Goal: Transaction & Acquisition: Purchase product/service

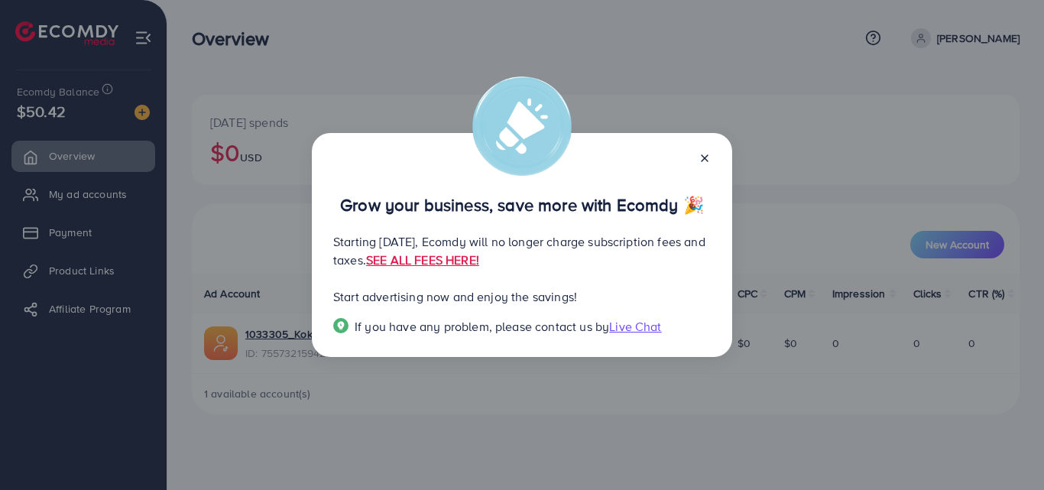
click at [697, 148] on div at bounding box center [698, 157] width 24 height 18
click at [702, 155] on line at bounding box center [705, 158] width 6 height 6
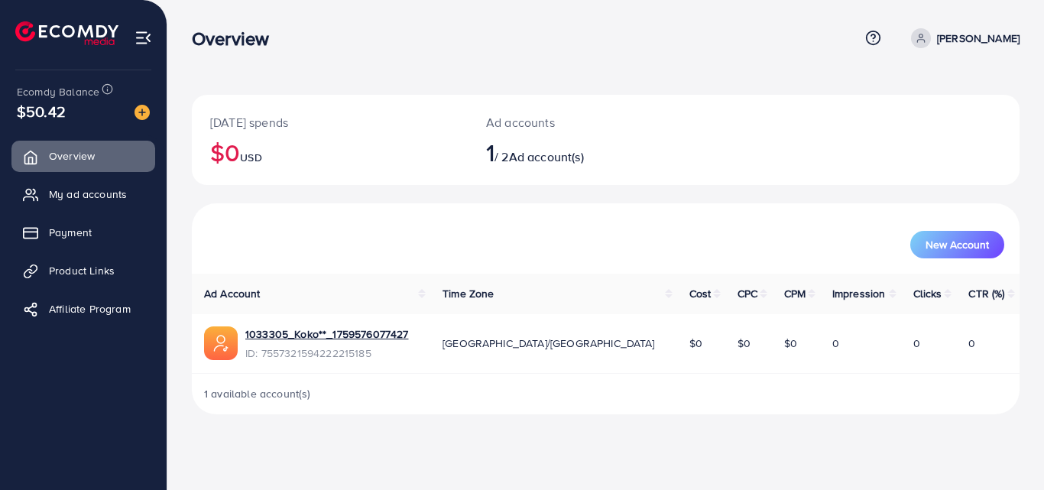
click at [702, 146] on div "[DATE] spends $0 USD Ad accounts 1 / 2 Ad account(s)" at bounding box center [606, 140] width 828 height 90
click at [138, 109] on img at bounding box center [142, 112] width 15 height 15
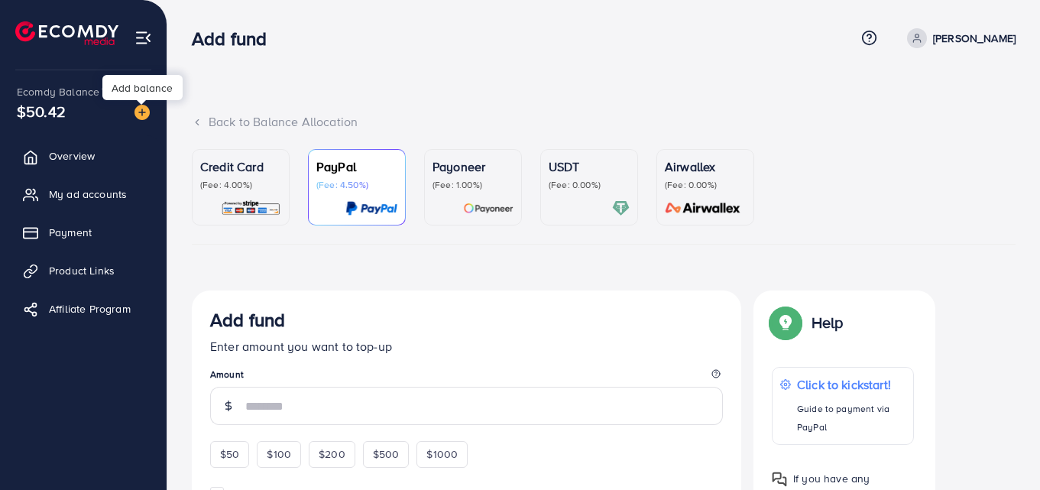
click at [138, 109] on img at bounding box center [142, 112] width 15 height 15
click at [138, 108] on img at bounding box center [142, 112] width 15 height 15
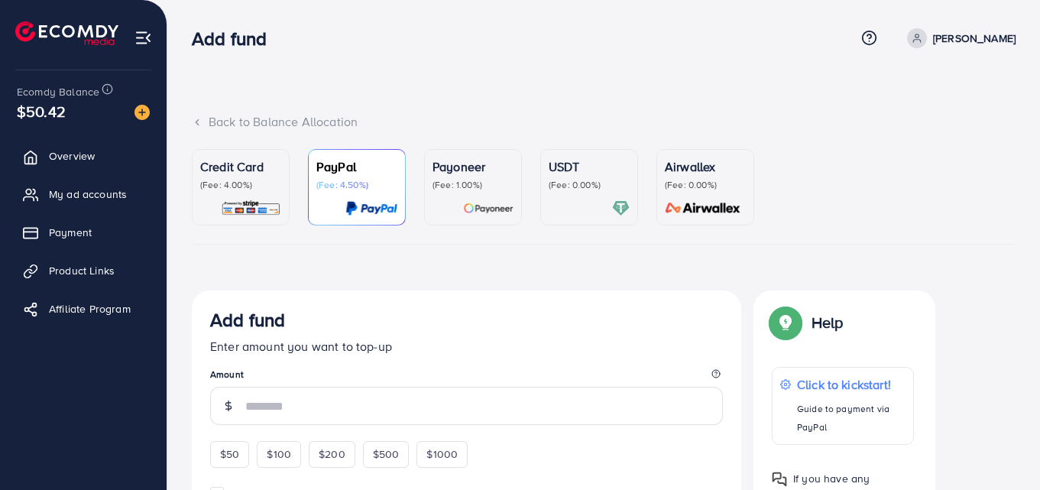
click at [592, 190] on p "(Fee: 0.00%)" at bounding box center [589, 185] width 81 height 12
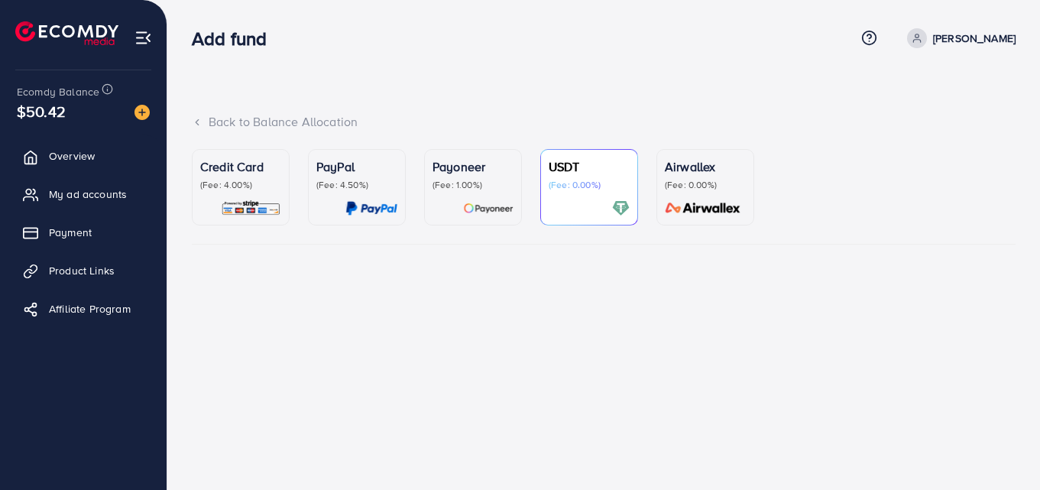
click at [592, 190] on p "(Fee: 0.00%)" at bounding box center [589, 185] width 81 height 12
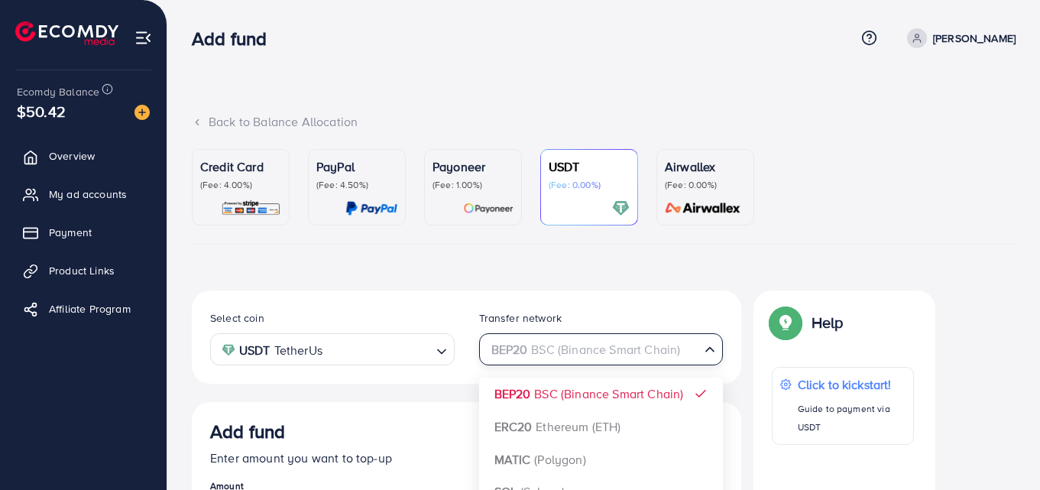
click at [713, 352] on icon "Search for option" at bounding box center [709, 349] width 15 height 15
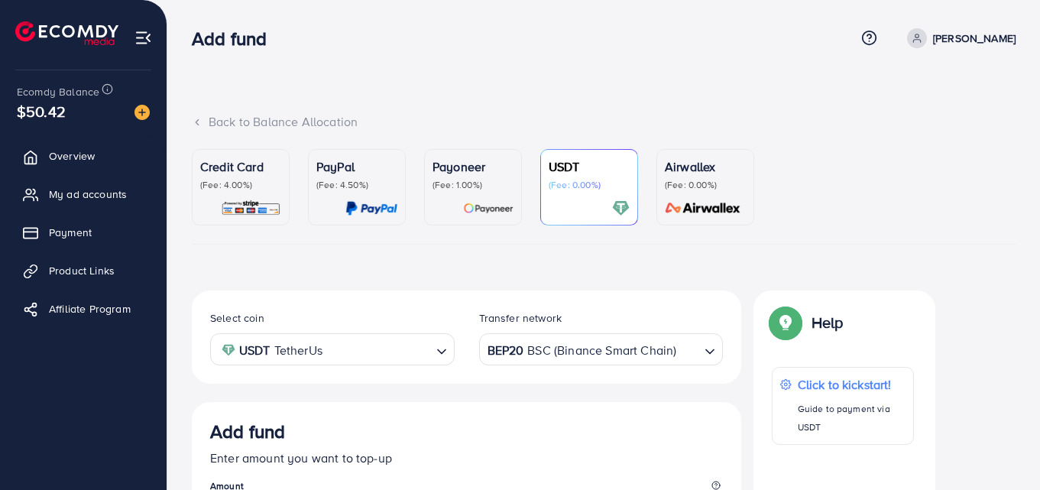
click at [712, 352] on icon "Search for option" at bounding box center [709, 351] width 15 height 15
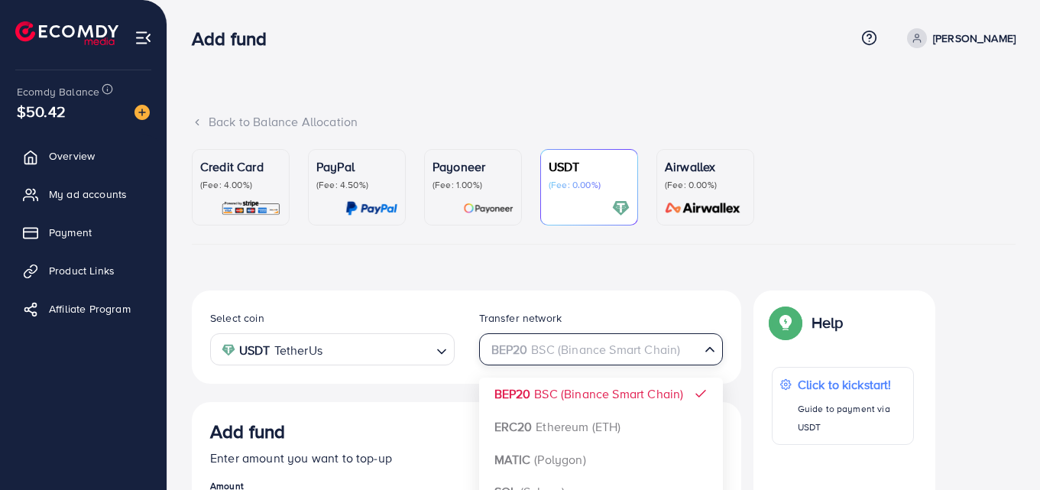
click at [712, 356] on icon "Search for option" at bounding box center [709, 349] width 15 height 15
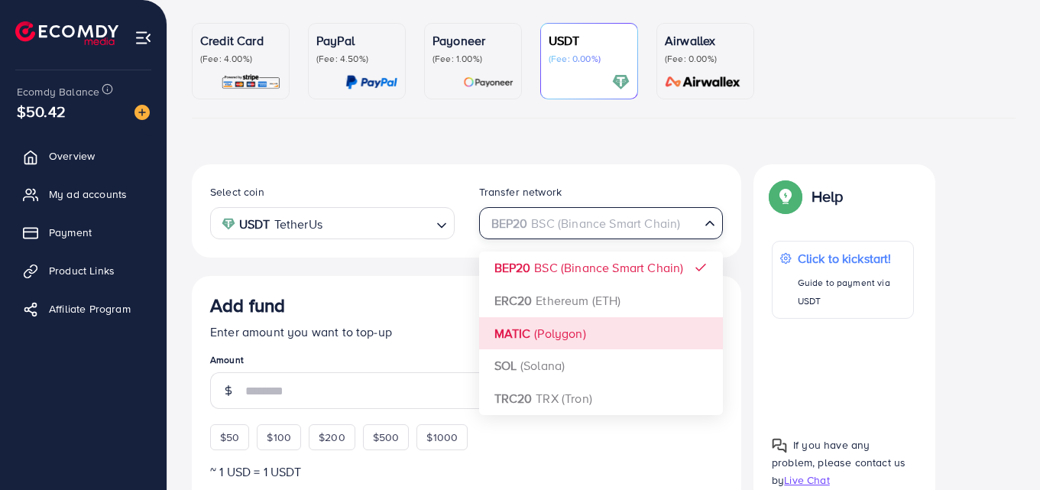
scroll to position [153, 0]
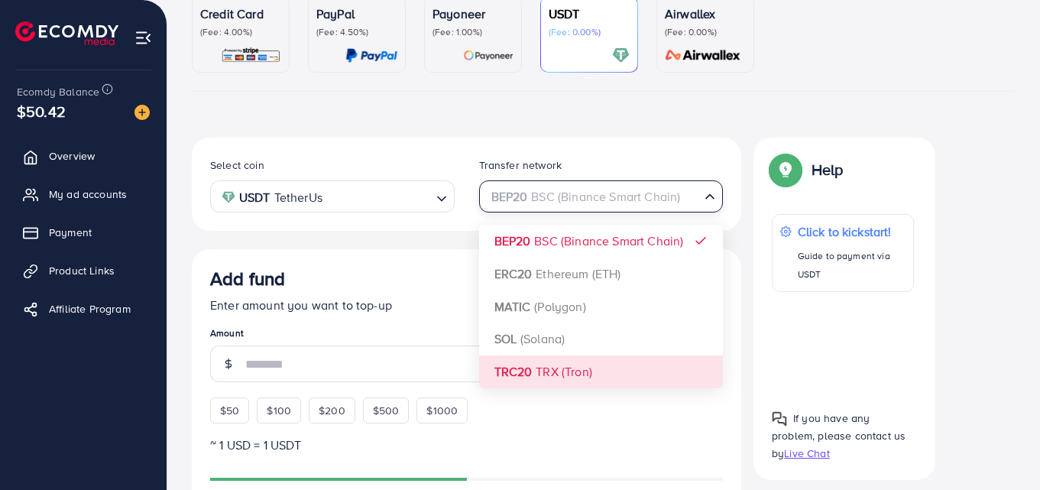
click at [705, 201] on icon "Search for option" at bounding box center [709, 196] width 15 height 15
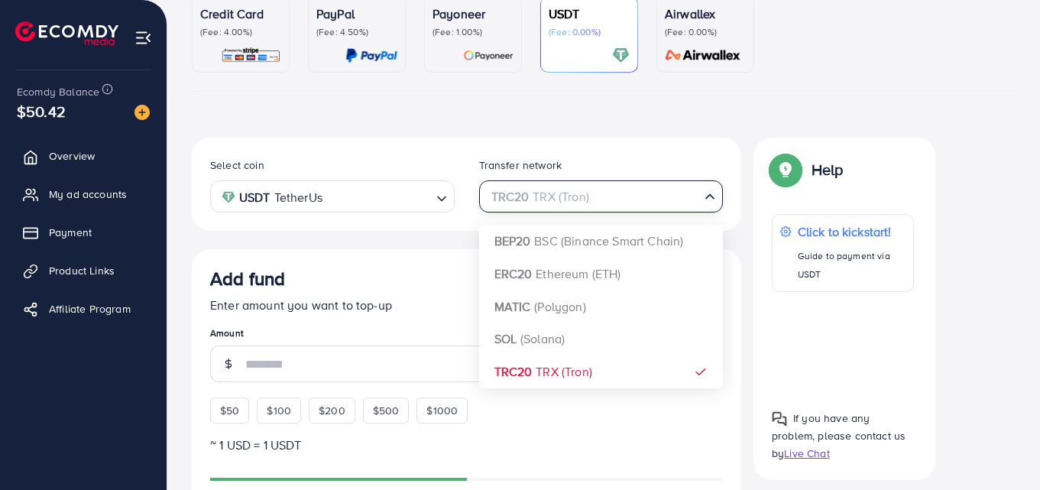
click at [711, 198] on icon "Search for option" at bounding box center [709, 196] width 15 height 15
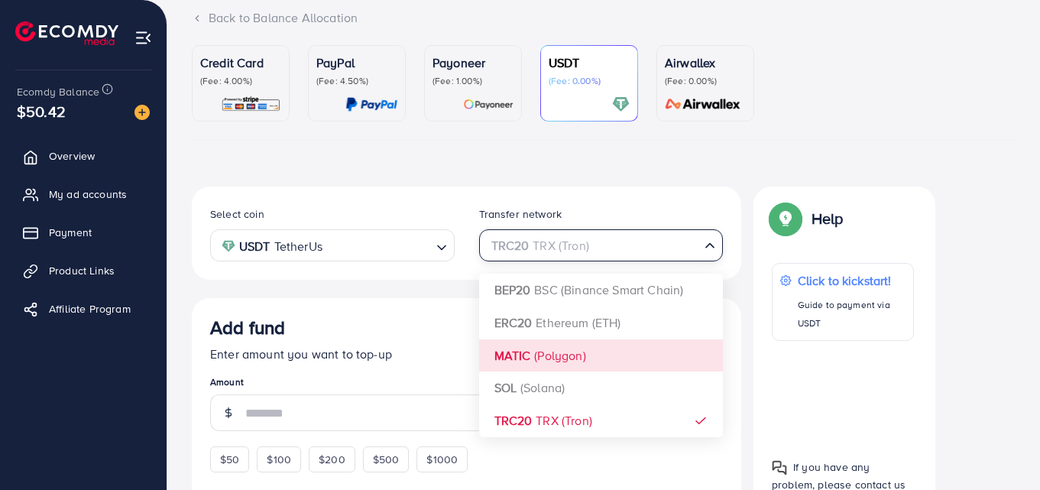
scroll to position [76, 0]
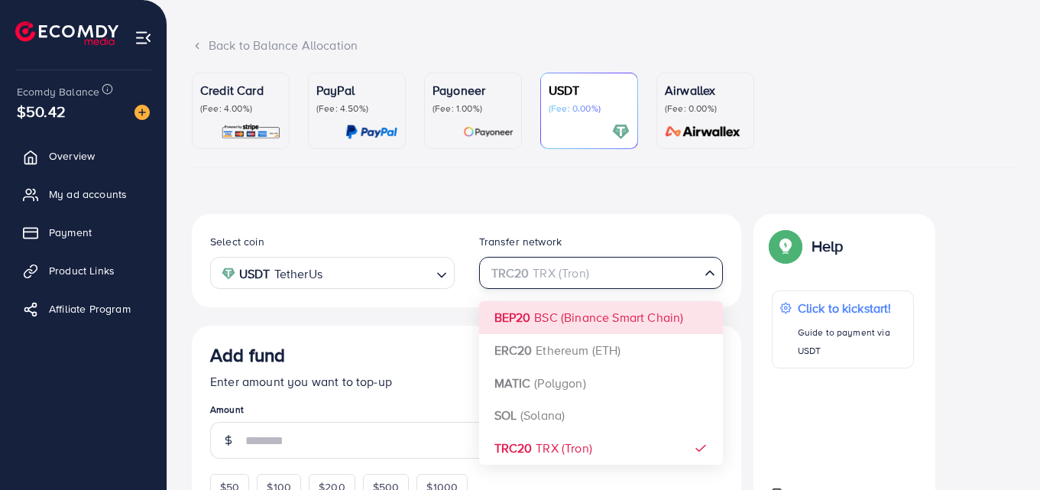
click at [712, 273] on icon "Search for option" at bounding box center [709, 272] width 15 height 15
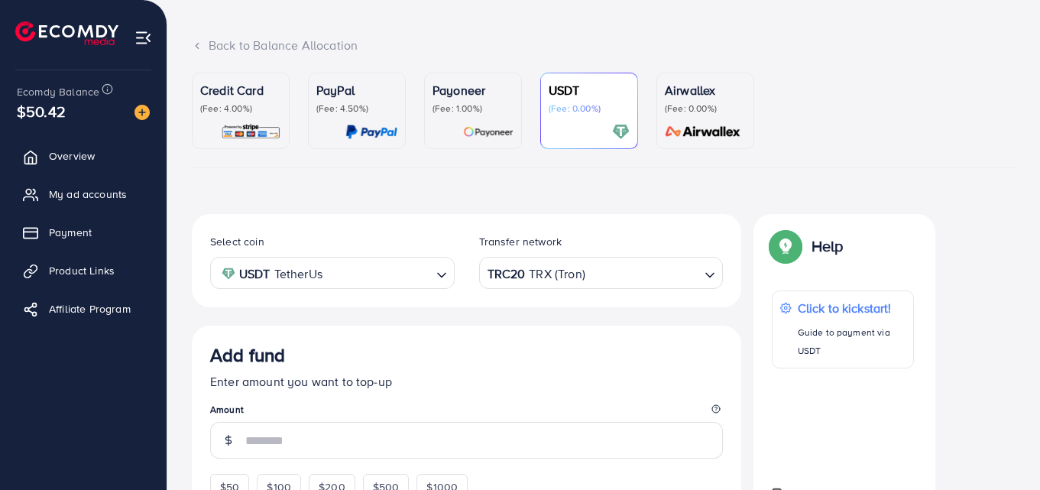
click at [700, 279] on div "Loading..." at bounding box center [711, 271] width 22 height 27
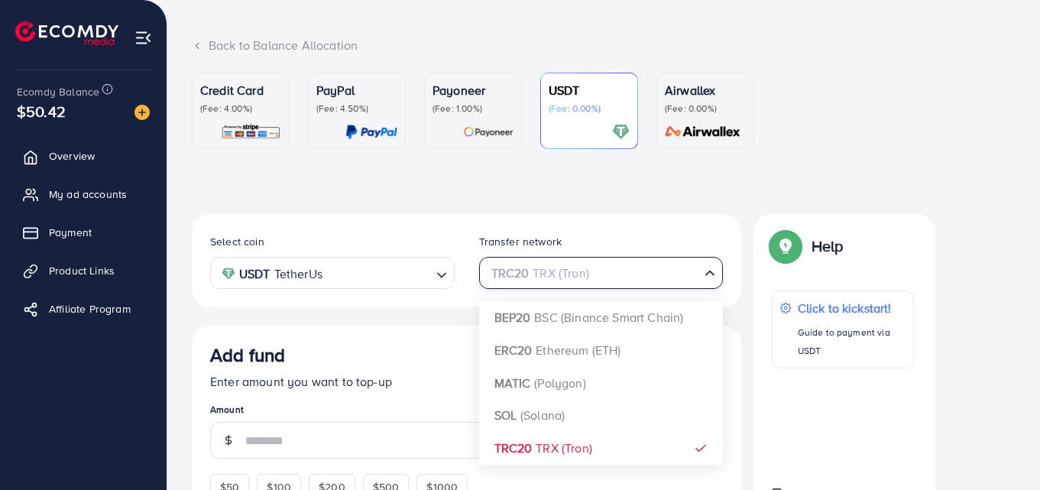
scroll to position [0, 0]
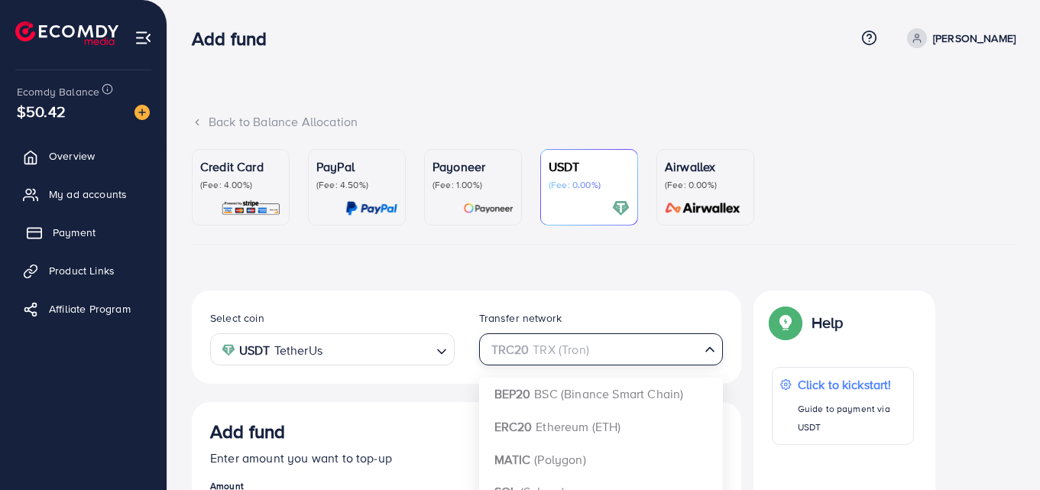
click at [54, 226] on span "Payment" at bounding box center [74, 232] width 43 height 15
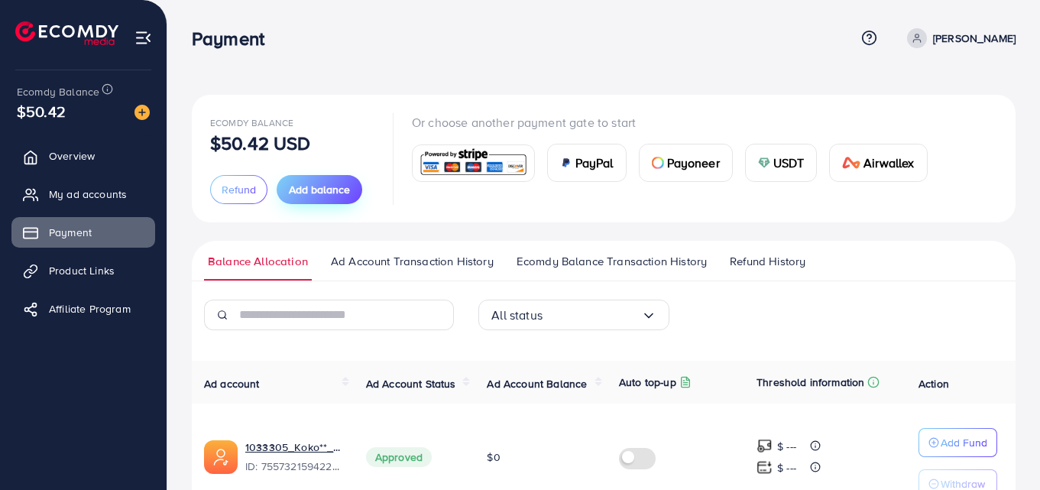
click at [324, 193] on span "Add balance" at bounding box center [319, 189] width 61 height 15
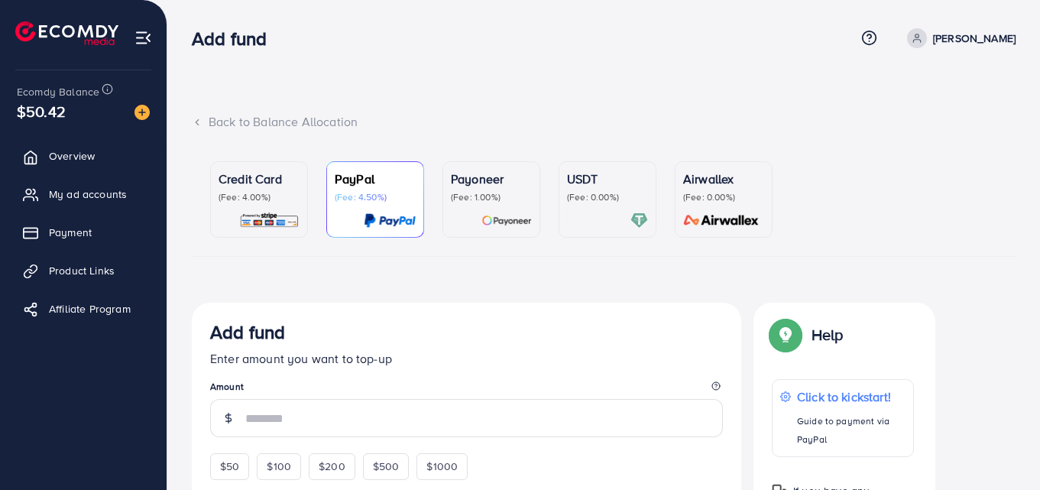
click at [626, 209] on div "USDT (Fee: 0.00%)" at bounding box center [607, 200] width 81 height 60
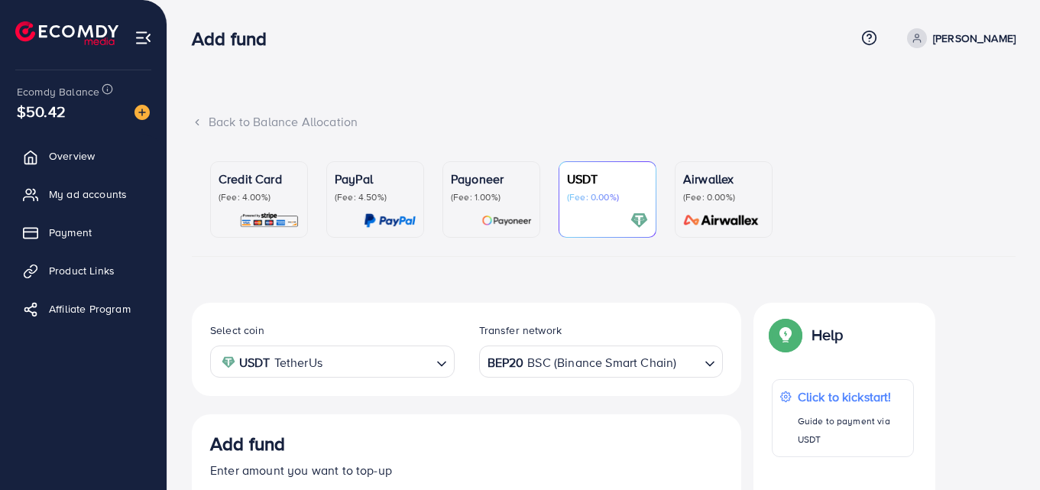
click at [712, 356] on icon "Search for option" at bounding box center [709, 363] width 15 height 15
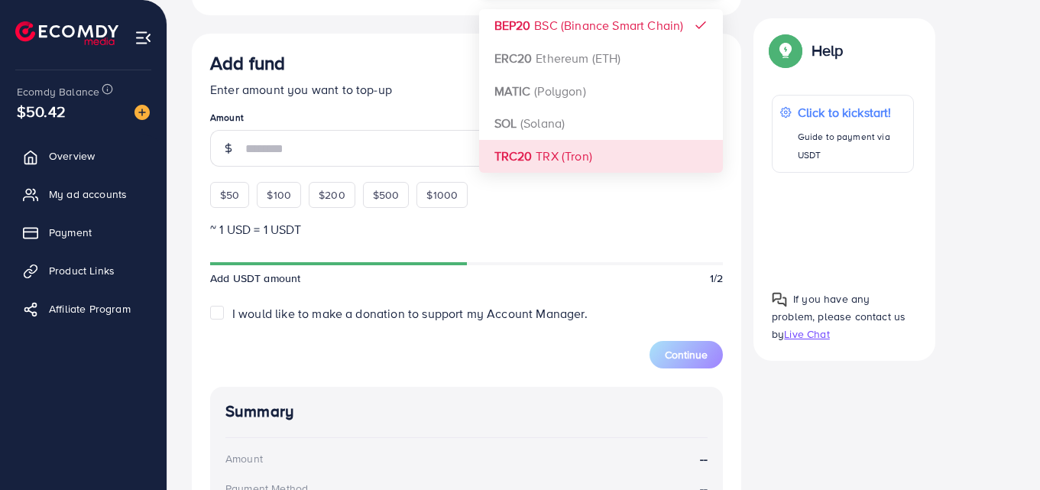
scroll to position [382, 0]
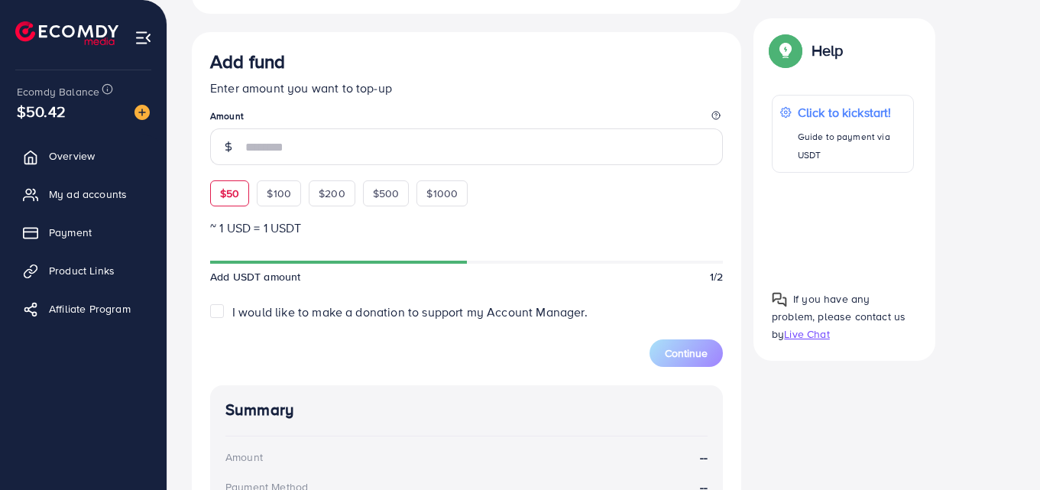
click at [229, 193] on span "$50" at bounding box center [229, 193] width 19 height 15
type input "**"
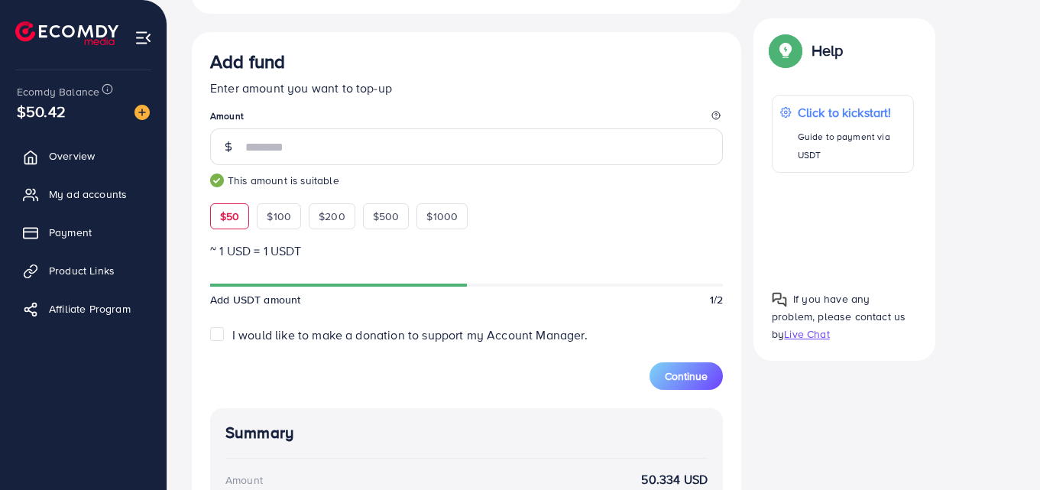
click at [245, 209] on div "$50" at bounding box center [229, 216] width 39 height 26
click at [222, 177] on img at bounding box center [217, 180] width 14 height 14
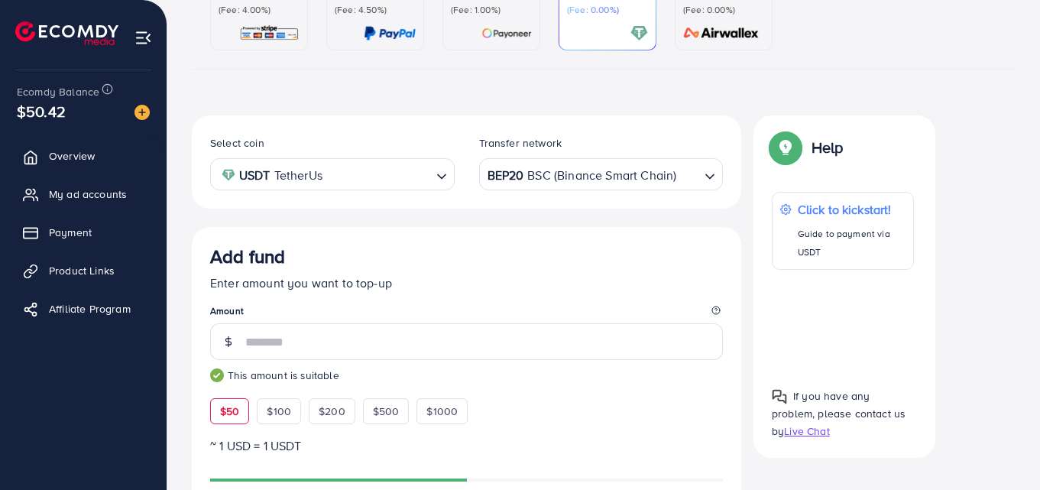
scroll to position [153, 0]
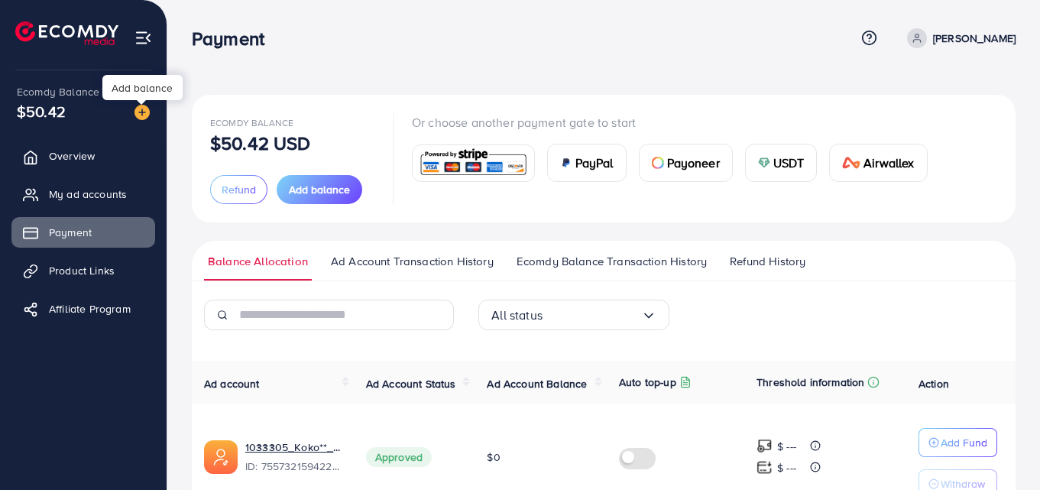
click at [144, 109] on img at bounding box center [142, 112] width 15 height 15
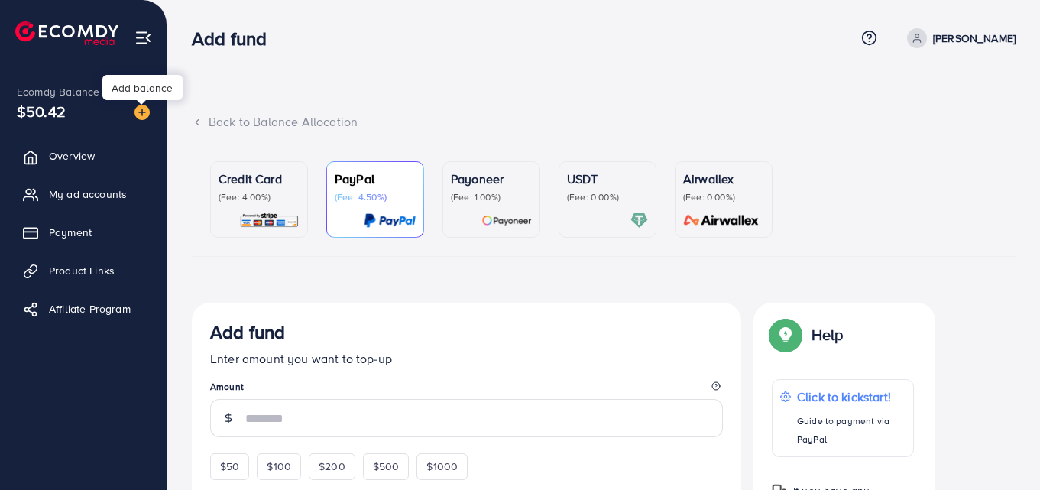
click at [611, 207] on div "USDT (Fee: 0.00%)" at bounding box center [607, 200] width 81 height 60
click at [609, 198] on p "(Fee: 0.00%)" at bounding box center [607, 197] width 81 height 12
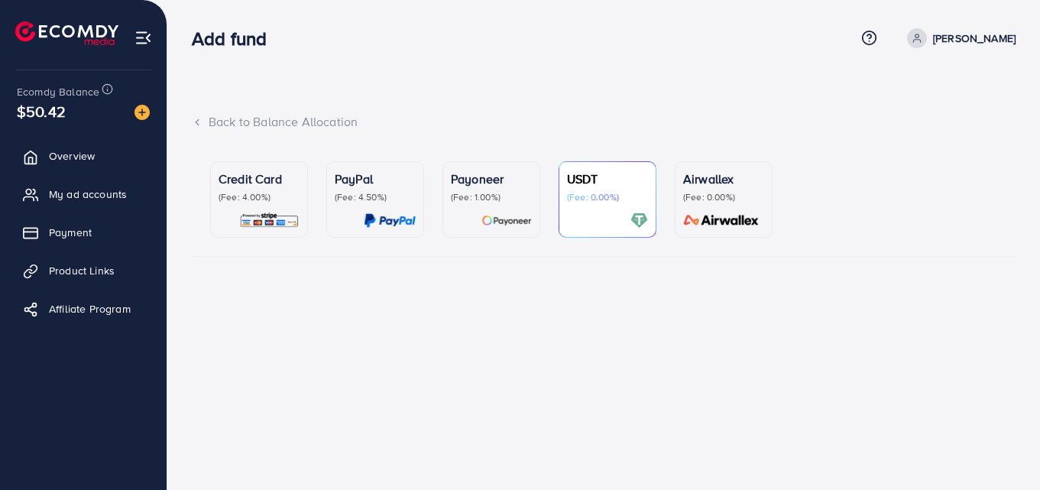
click at [630, 224] on div at bounding box center [607, 221] width 81 height 18
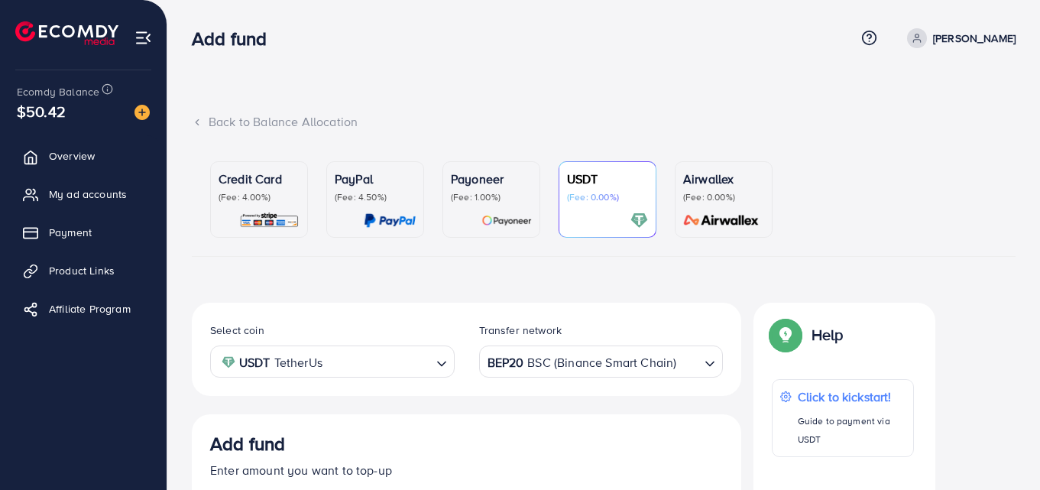
click at [451, 363] on div "Loading..." at bounding box center [443, 360] width 22 height 27
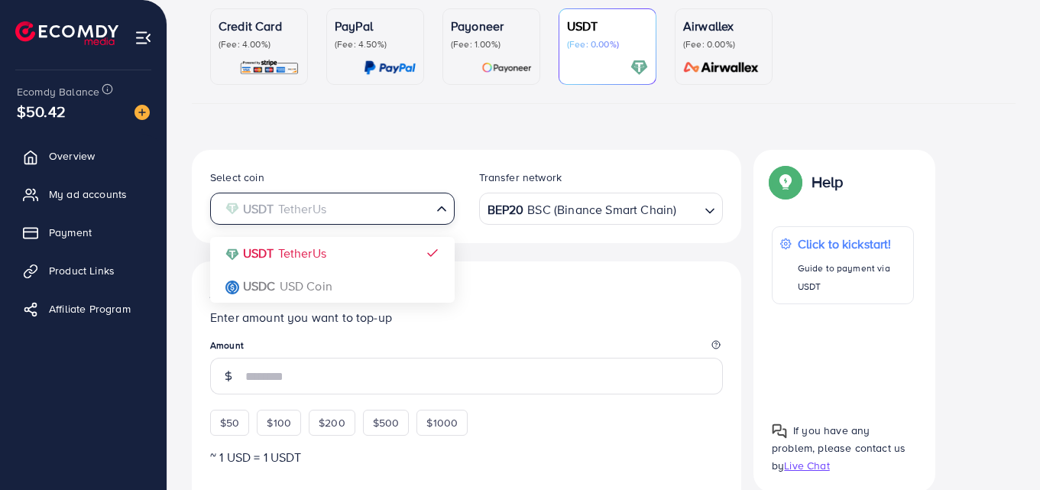
scroll to position [76, 0]
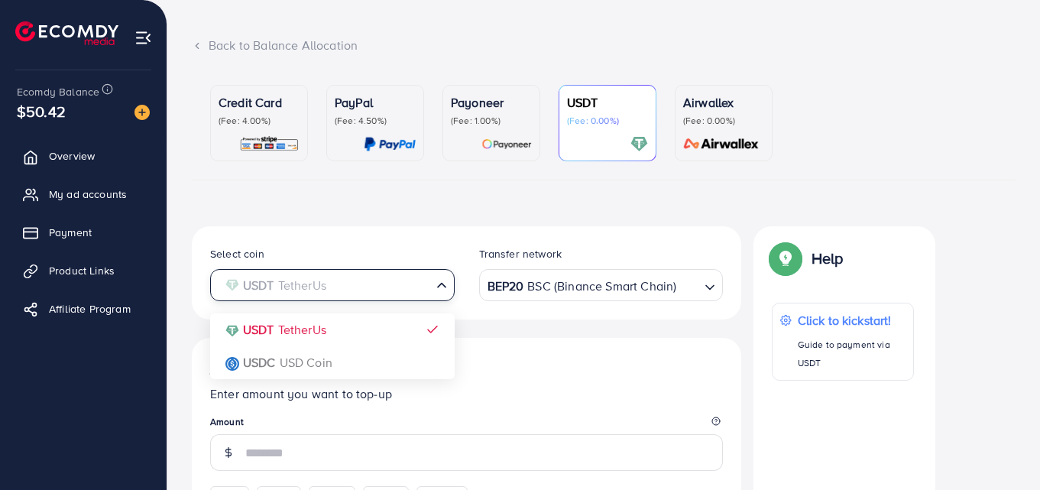
click at [439, 288] on icon "Search for option" at bounding box center [441, 284] width 15 height 15
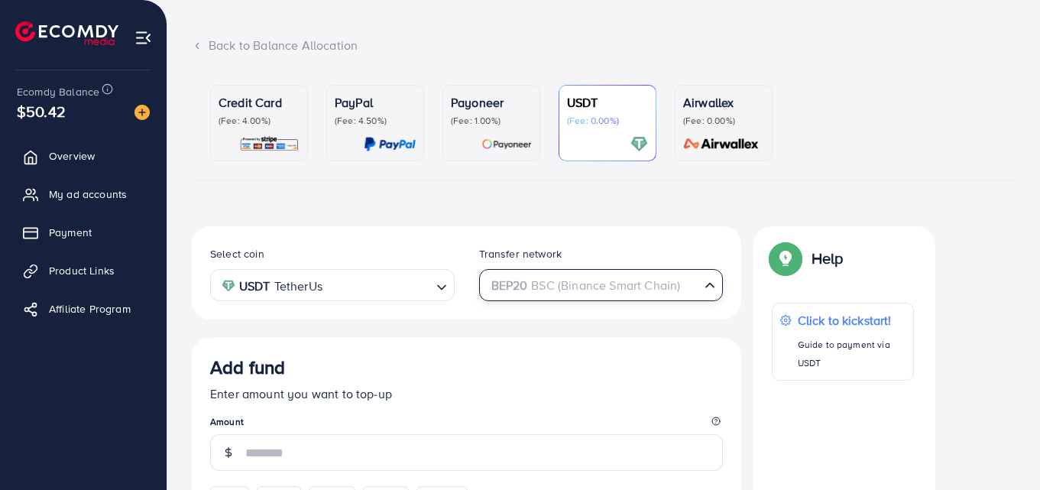
click at [705, 289] on div "Loading..." at bounding box center [711, 284] width 22 height 27
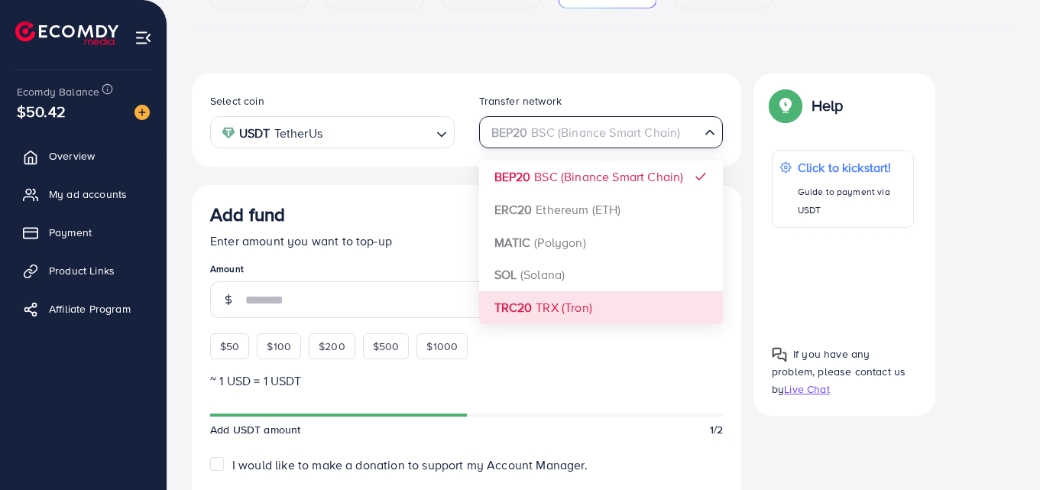
scroll to position [153, 0]
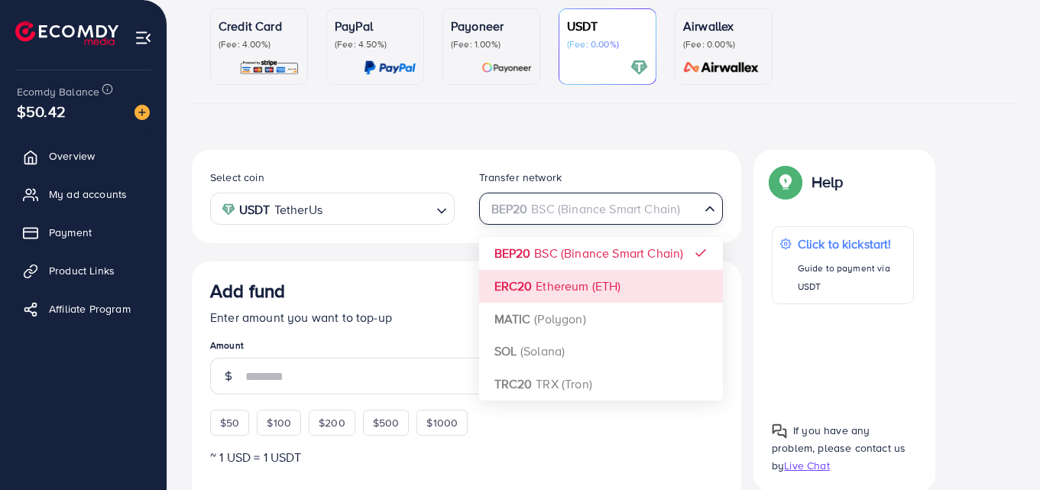
type input "*"
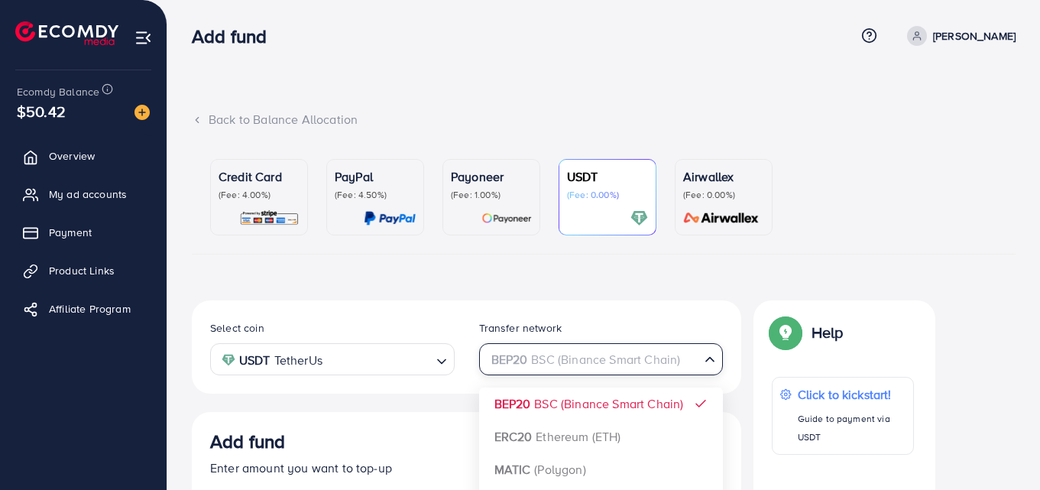
scroll to position [0, 0]
